Goal: Task Accomplishment & Management: Complete application form

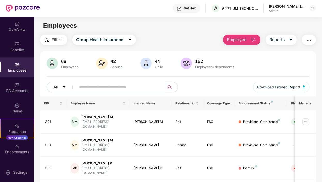
click at [254, 40] on img "button" at bounding box center [254, 40] width 6 height 6
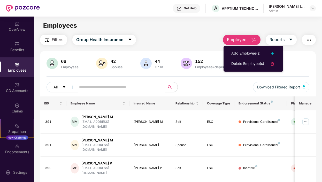
click at [167, 27] on div "Employees" at bounding box center [178, 26] width 288 height 10
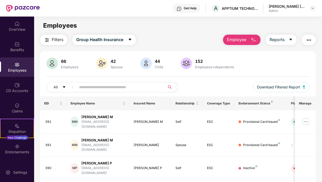
click at [254, 40] on img "button" at bounding box center [254, 40] width 6 height 6
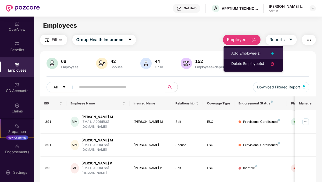
click at [248, 54] on div "Add Employee(s)" at bounding box center [246, 53] width 29 height 6
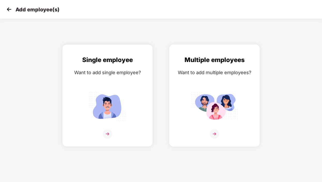
click at [214, 134] on img at bounding box center [214, 133] width 9 height 9
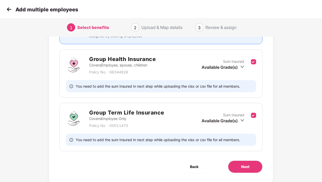
scroll to position [80, 0]
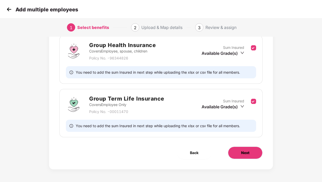
click at [244, 152] on span "Next" at bounding box center [245, 153] width 8 height 6
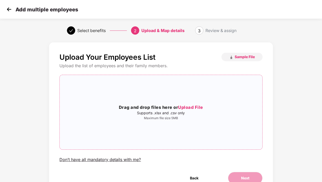
click at [194, 109] on span "Upload File" at bounding box center [190, 107] width 25 height 5
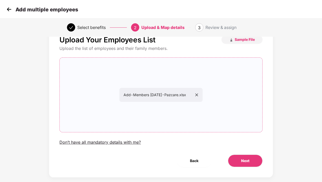
scroll to position [26, 0]
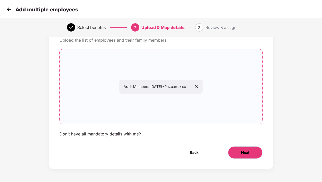
click at [244, 154] on span "Next" at bounding box center [245, 153] width 8 height 6
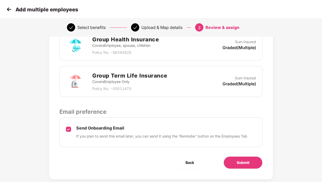
scroll to position [148, 0]
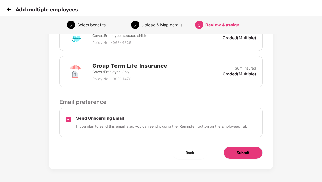
click at [244, 151] on span "Submit" at bounding box center [243, 153] width 13 height 6
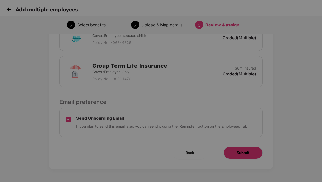
scroll to position [0, 0]
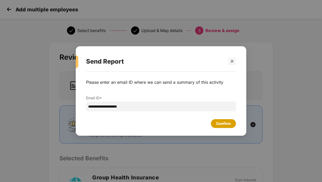
click at [221, 125] on div "Confirm" at bounding box center [223, 124] width 15 height 6
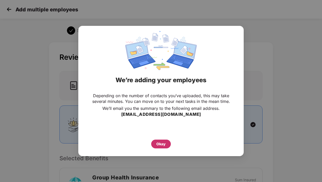
click at [158, 148] on div "Okay" at bounding box center [161, 144] width 20 height 9
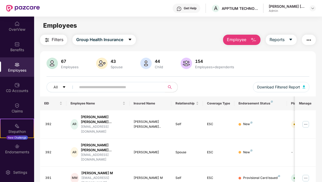
click at [17, 69] on div "Employees" at bounding box center [17, 70] width 34 height 5
